Goal: Communication & Community: Answer question/provide support

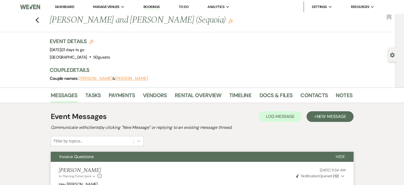
click at [38, 19] on use "button" at bounding box center [36, 20] width 3 height 6
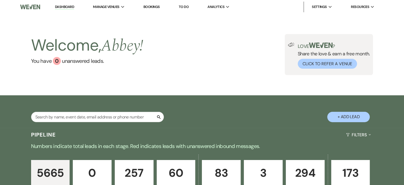
click at [135, 127] on div "Search + Add Lead" at bounding box center [202, 111] width 404 height 32
click at [307, 25] on div "Welcome, Abbey ! You have 0 unanswered lead s . Love ? Share the love & earn a …" at bounding box center [202, 54] width 404 height 81
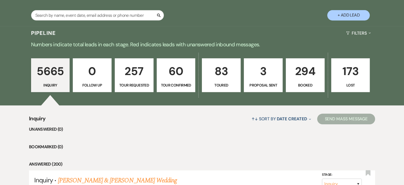
click at [303, 68] on p "294" at bounding box center [305, 71] width 32 height 18
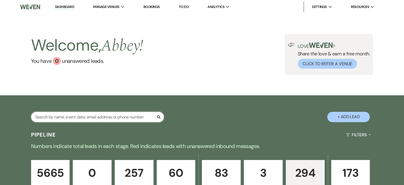
click at [123, 117] on input "text" at bounding box center [97, 117] width 133 height 10
drag, startPoint x: 123, startPoint y: 117, endPoint x: 135, endPoint y: 127, distance: 15.7
click at [135, 127] on div "Search + Add Lead" at bounding box center [202, 111] width 404 height 32
click at [120, 117] on input "text" at bounding box center [97, 117] width 133 height 10
type input "lauren"
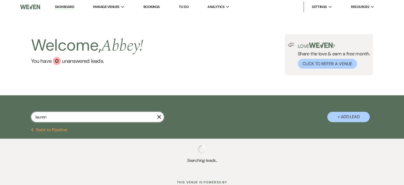
select select "2"
select select "8"
select select "6"
select select "2"
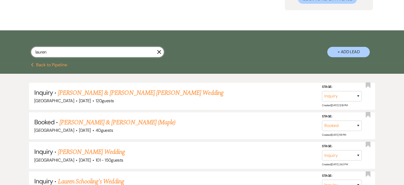
scroll to position [92, 0]
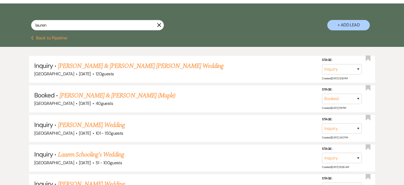
click at [139, 98] on link "[PERSON_NAME] & [PERSON_NAME] (Maple)" at bounding box center [117, 96] width 116 height 10
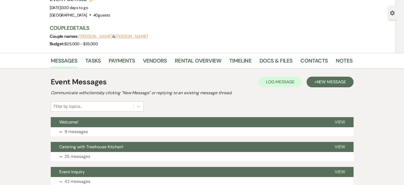
scroll to position [85, 0]
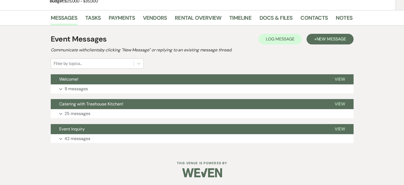
click at [71, 110] on p "25 messages" at bounding box center [78, 113] width 26 height 7
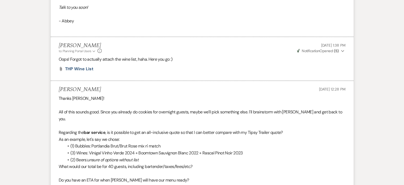
scroll to position [1617, 0]
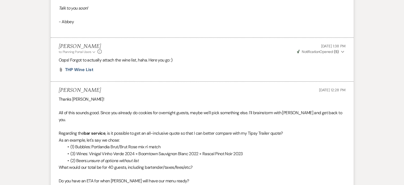
click at [76, 67] on span "THP Wine List" at bounding box center [79, 70] width 28 height 6
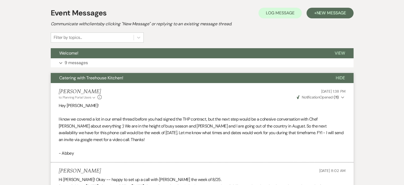
scroll to position [0, 0]
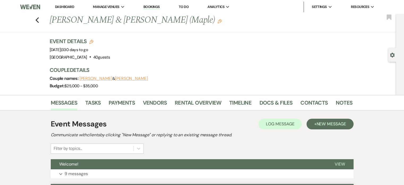
click at [62, 8] on link "Dashboard" at bounding box center [64, 7] width 19 height 5
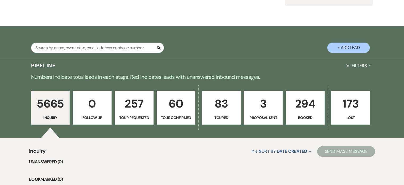
scroll to position [114, 0]
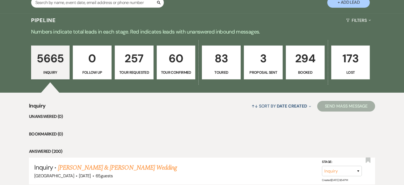
click at [305, 60] on p "294" at bounding box center [305, 58] width 32 height 18
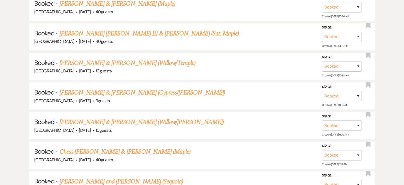
scroll to position [337, 0]
click at [97, 177] on link "[PERSON_NAME] and [PERSON_NAME] (Sequoia)" at bounding box center [121, 181] width 124 height 10
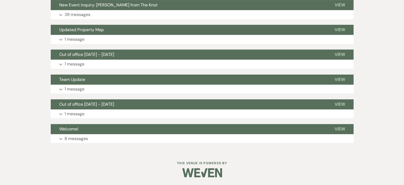
scroll to position [250, 0]
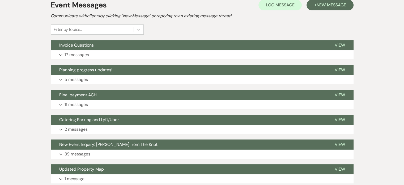
click at [145, 52] on button "Expand 17 messages" at bounding box center [202, 54] width 303 height 9
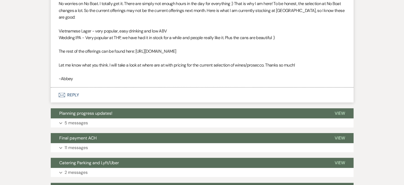
scroll to position [1678, 0]
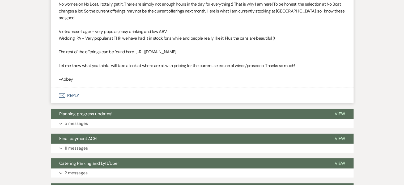
click at [139, 102] on button "Envelope Reply" at bounding box center [202, 95] width 303 height 15
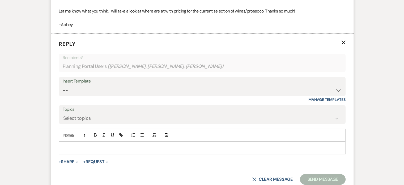
scroll to position [1759, 0]
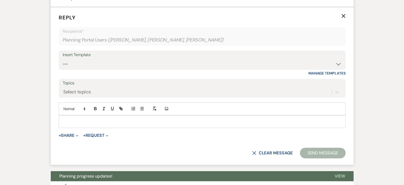
click at [128, 124] on p at bounding box center [202, 121] width 278 height 6
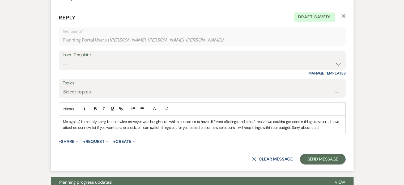
click at [72, 143] on button "+ Share Expand" at bounding box center [69, 141] width 20 height 4
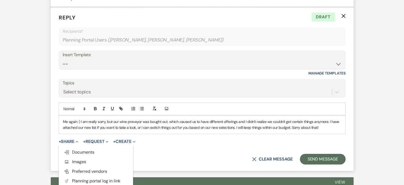
click at [77, 155] on span "Doc Upload Documents" at bounding box center [79, 152] width 30 height 6
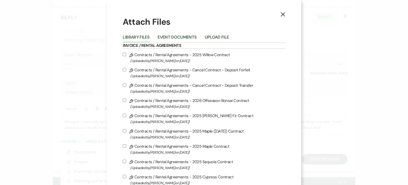
click at [220, 40] on button "Upload File" at bounding box center [217, 38] width 24 height 7
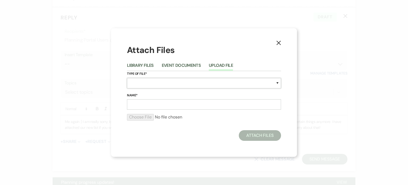
click at [141, 86] on select "Special Event Insurance Vendor Certificate of Insurance Contracts / Rental Agre…" at bounding box center [204, 83] width 154 height 10
select select "66"
click at [127, 78] on select "Special Event Insurance Vendor Certificate of Insurance Contracts / Rental Agre…" at bounding box center [204, 83] width 154 height 10
click at [177, 104] on input "Name*" at bounding box center [204, 104] width 154 height 10
type input "Wine List"
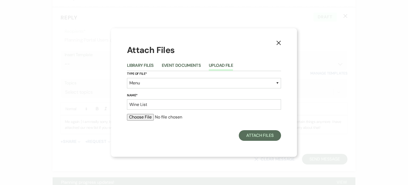
click at [136, 118] on input "file" at bounding box center [204, 117] width 154 height 6
type input "C:\fakepath\THP Wedding Wine List 3.pdf"
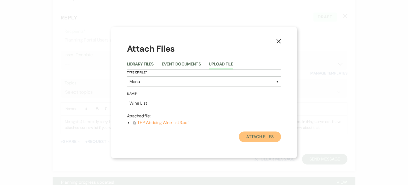
click at [247, 138] on button "Attach Files" at bounding box center [260, 136] width 42 height 11
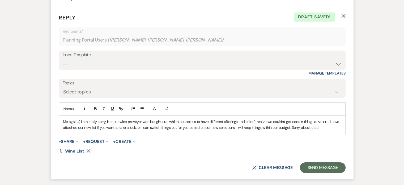
click at [328, 130] on p "Me again :) I am really sorry, but our wine preveyor was bought out, which caus…" at bounding box center [202, 124] width 278 height 12
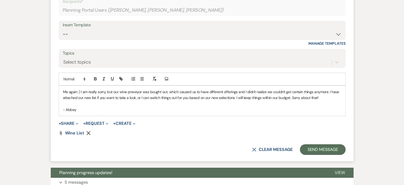
scroll to position [1807, 0]
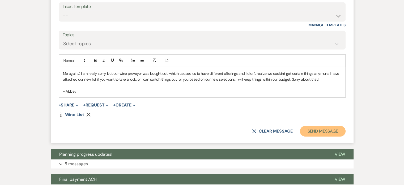
click at [318, 136] on button "Send Message" at bounding box center [322, 131] width 45 height 11
